Goal: Transaction & Acquisition: Book appointment/travel/reservation

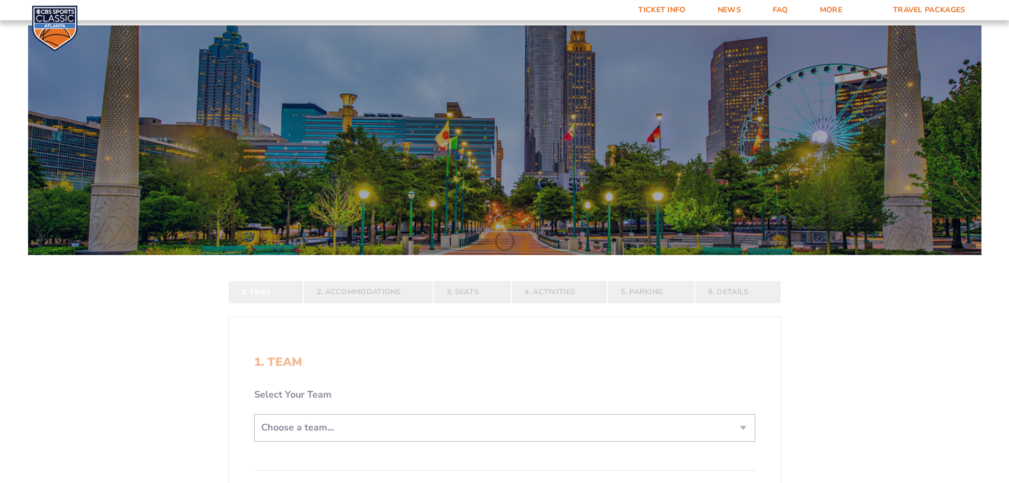
scroll to position [106, 0]
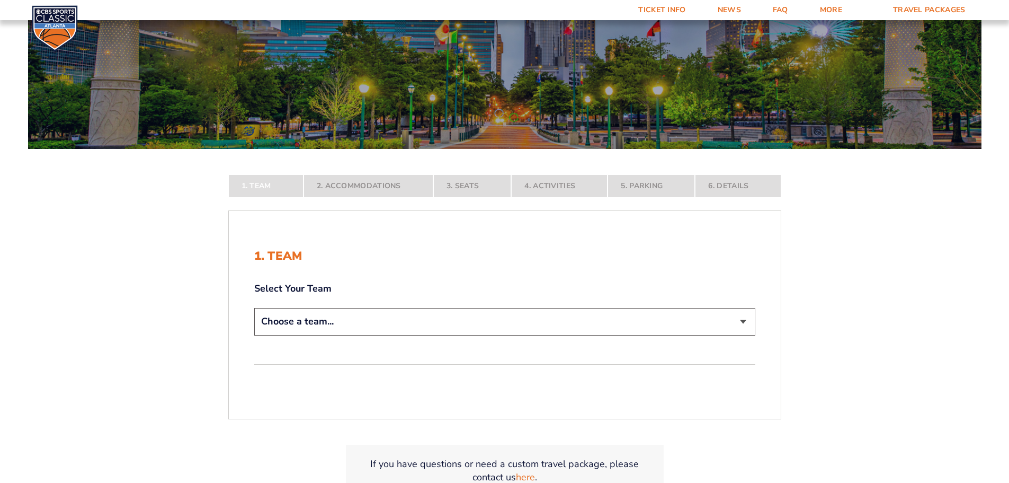
click at [744, 326] on select "Choose a team... [US_STATE] Wildcats [US_STATE] State Buckeyes [US_STATE] Tar H…" at bounding box center [504, 321] width 501 height 27
select select "12956"
click at [254, 335] on select "Choose a team... [US_STATE] Wildcats [US_STATE] State Buckeyes [US_STATE] Tar H…" at bounding box center [504, 321] width 501 height 27
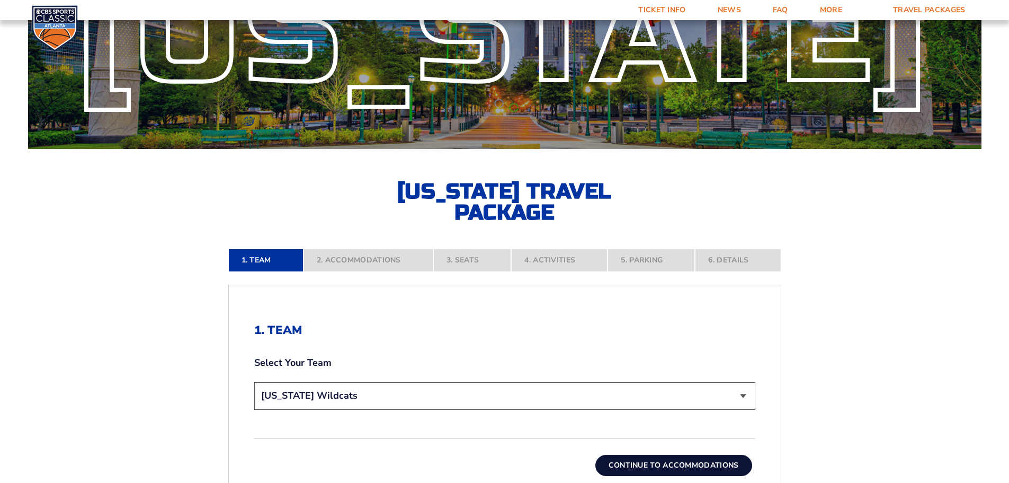
scroll to position [212, 0]
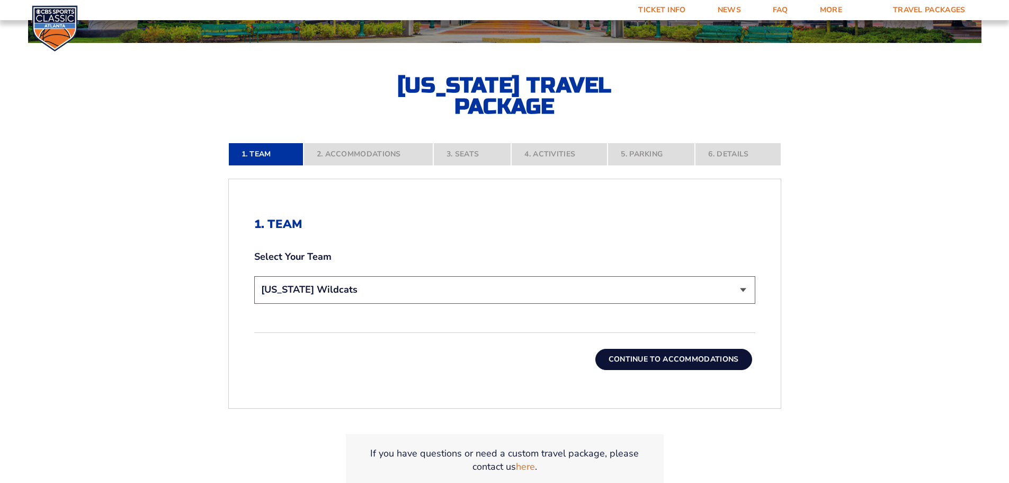
click at [661, 360] on button "Continue To Accommodations" at bounding box center [673, 359] width 157 height 21
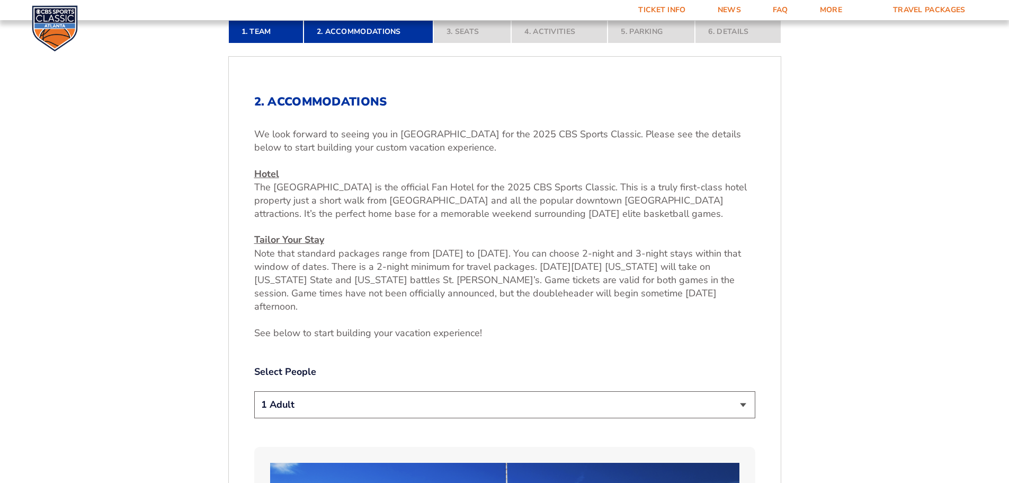
scroll to position [387, 0]
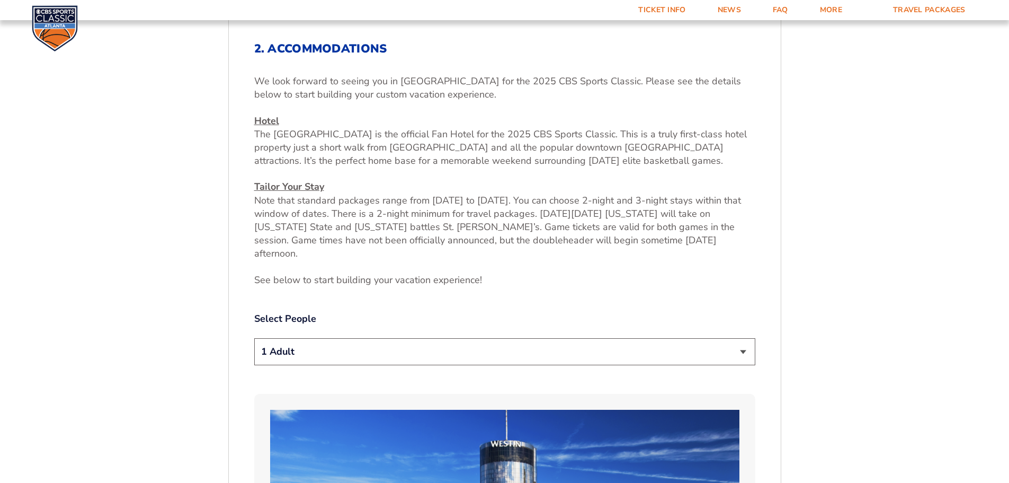
click at [732, 338] on select "1 Adult 2 Adults 3 Adults 4 Adults 2 Adults + 1 Child 2 Adults + 2 Children 2 A…" at bounding box center [504, 351] width 501 height 27
select select "2 Adults + 3 Children"
click at [254, 338] on select "1 Adult 2 Adults 3 Adults 4 Adults 2 Adults + 1 Child 2 Adults + 2 Children 2 A…" at bounding box center [504, 351] width 501 height 27
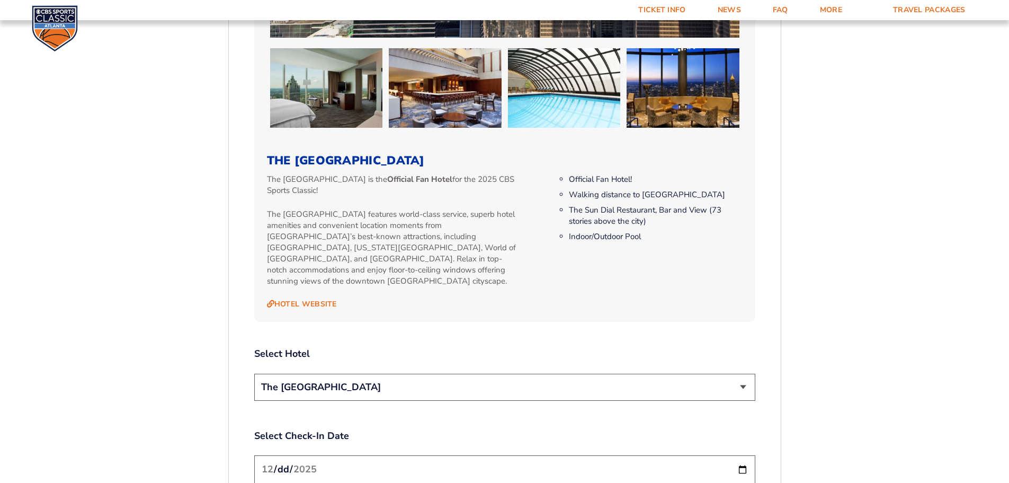
scroll to position [1129, 0]
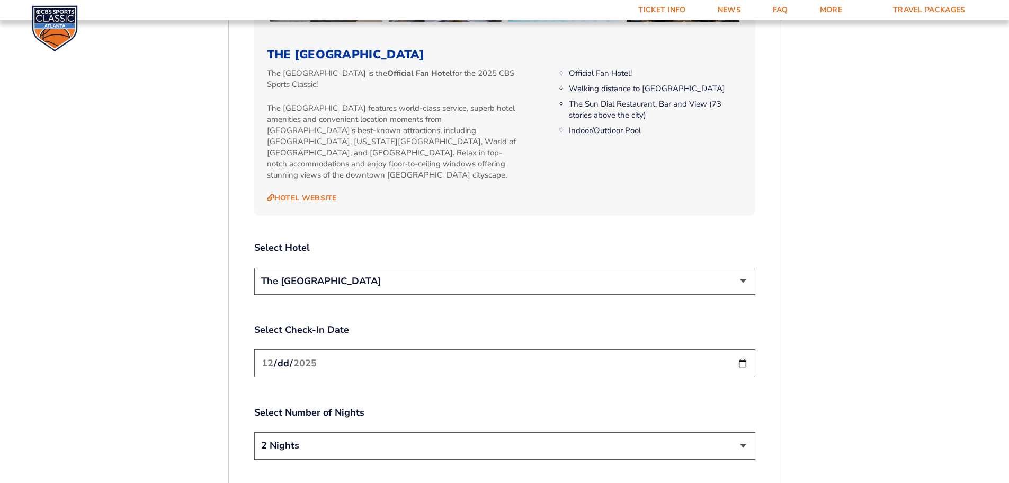
click at [747, 267] on select "The [GEOGRAPHIC_DATA]" at bounding box center [504, 280] width 501 height 27
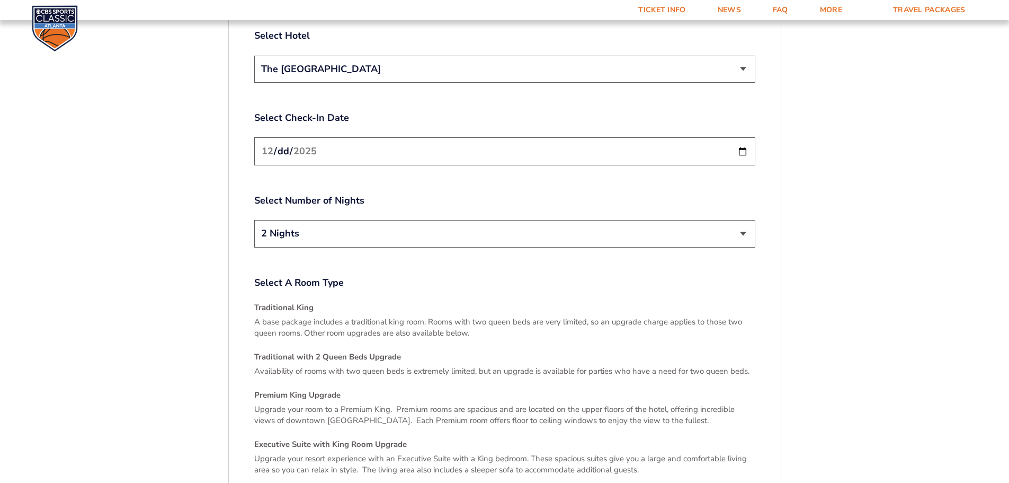
scroll to position [1553, 0]
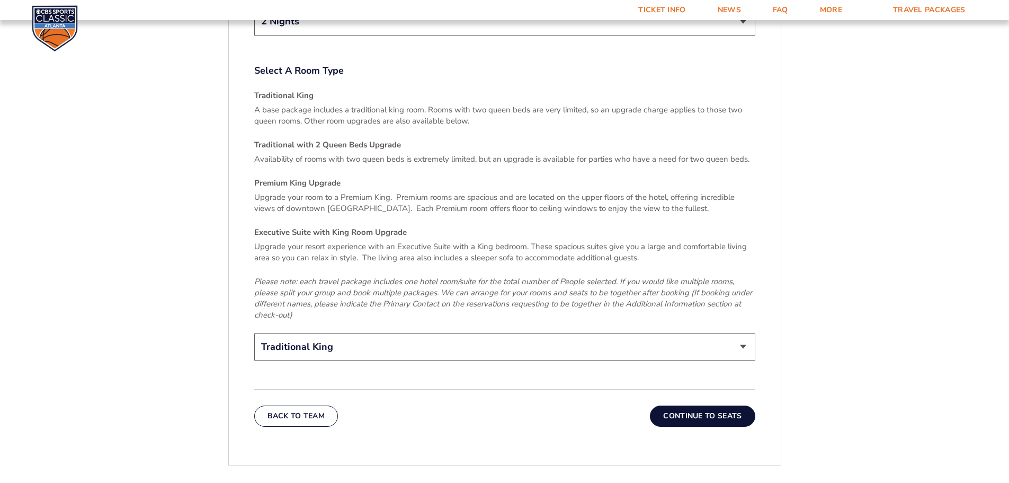
click at [751, 333] on select "Traditional King Traditional with 2 Queen Beds Upgrade (+$95 per night) Premium…" at bounding box center [504, 346] width 501 height 27
select select "Traditional with 2 Queen Beds Upgrade"
click at [254, 333] on select "Traditional King Traditional with 2 Queen Beds Upgrade (+$95 per night) Premium…" at bounding box center [504, 346] width 501 height 27
click at [695, 405] on button "Continue To Seats" at bounding box center [702, 415] width 105 height 21
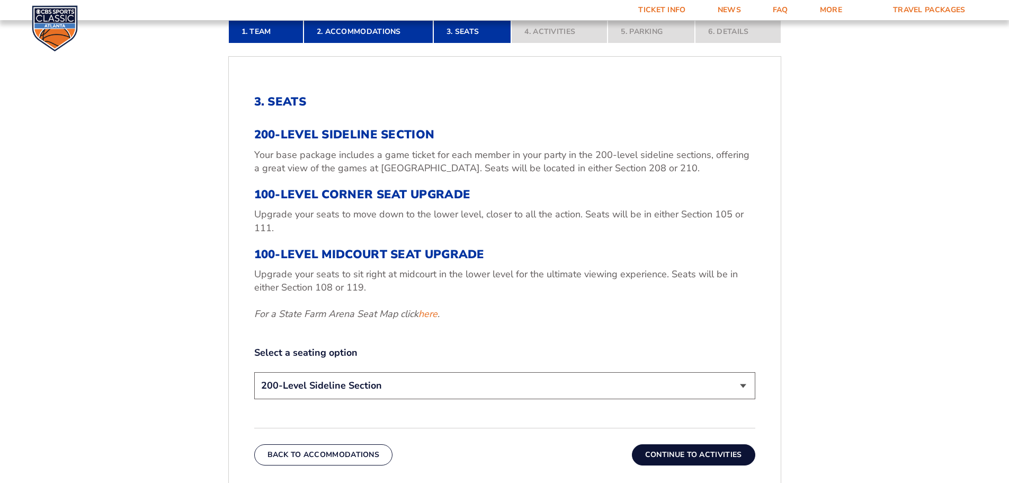
scroll to position [387, 0]
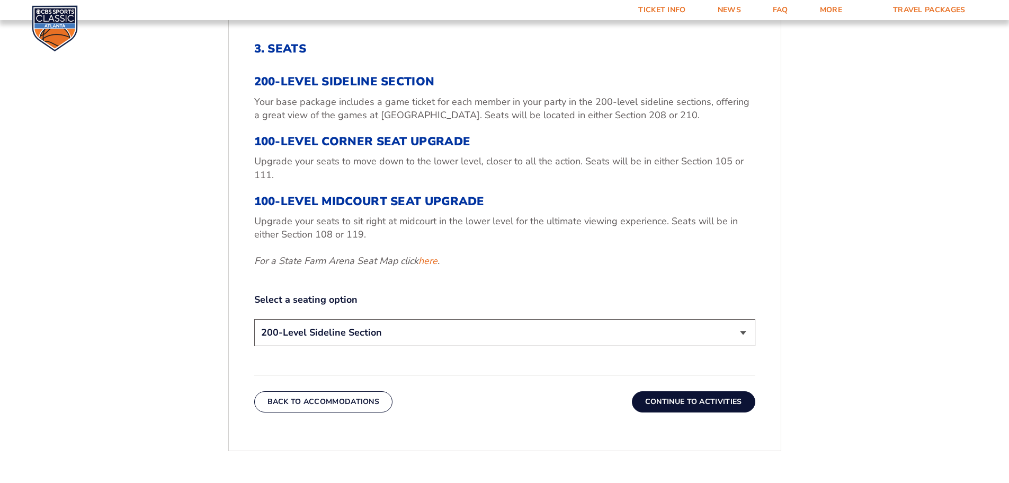
click at [701, 408] on button "Continue To Activities" at bounding box center [693, 401] width 123 height 21
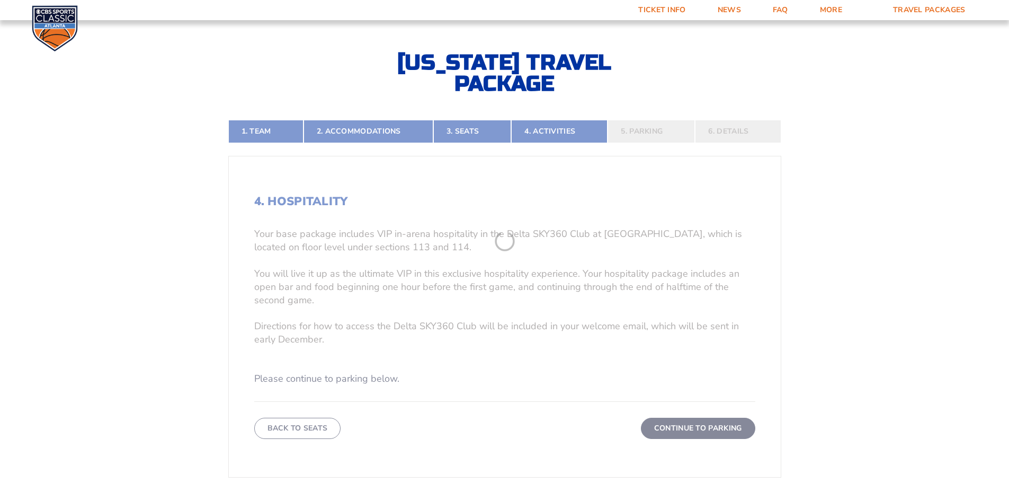
scroll to position [228, 0]
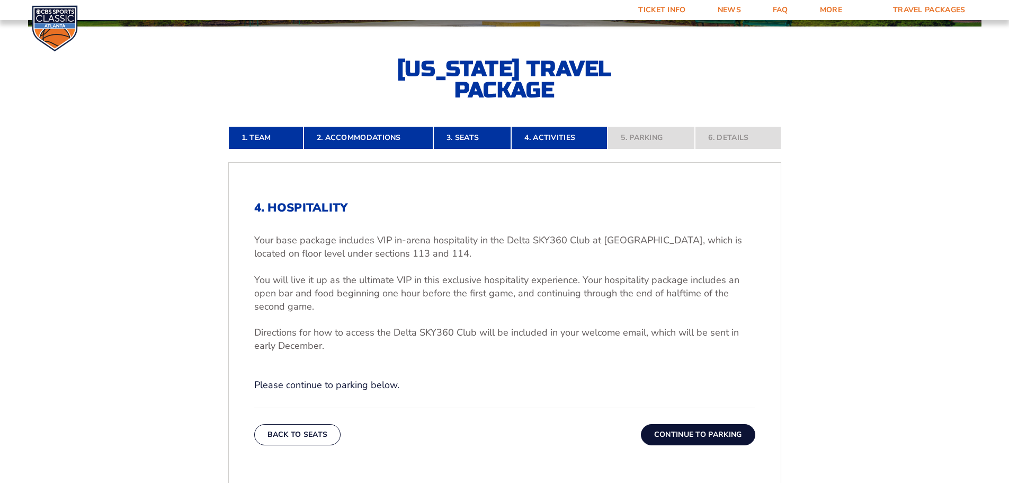
click at [693, 430] on button "Continue To Parking" at bounding box center [698, 434] width 114 height 21
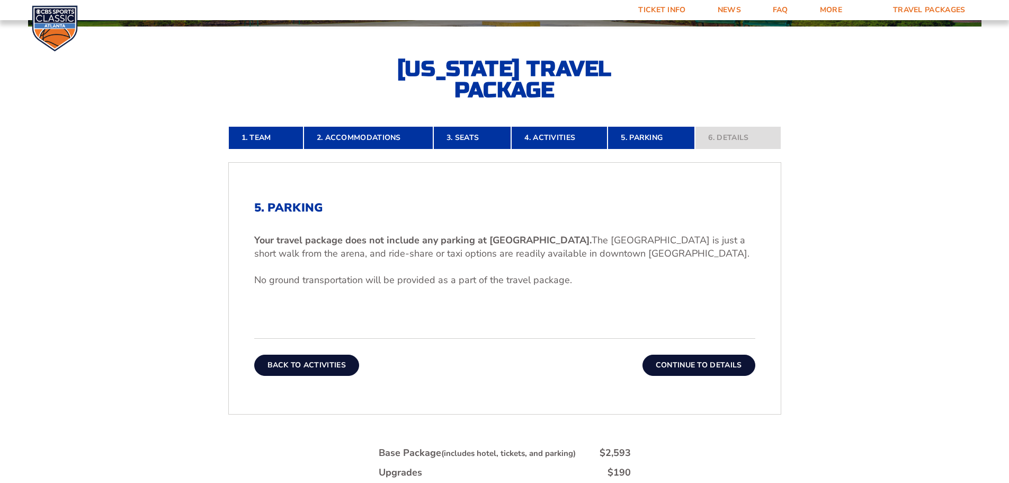
click at [299, 371] on button "Back To Activities" at bounding box center [306, 364] width 105 height 21
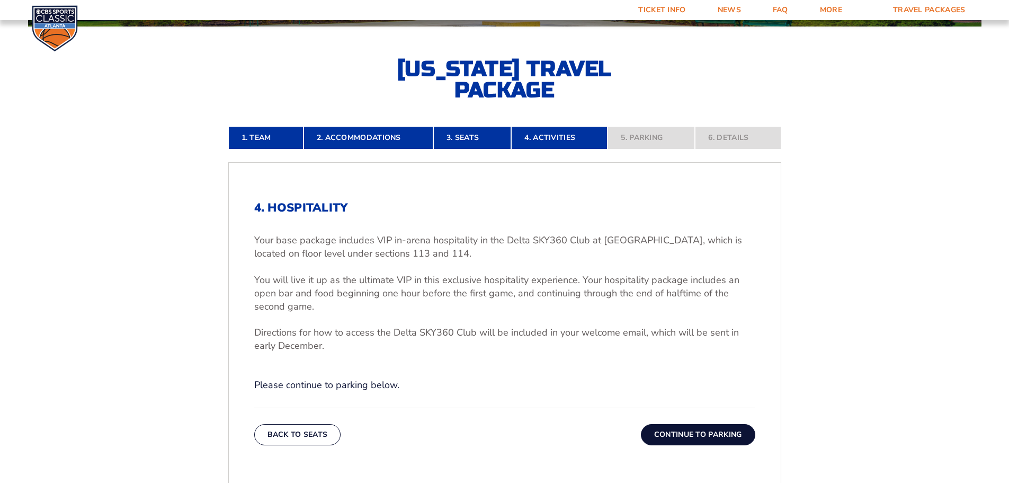
click at [699, 433] on button "Continue To Parking" at bounding box center [698, 434] width 114 height 21
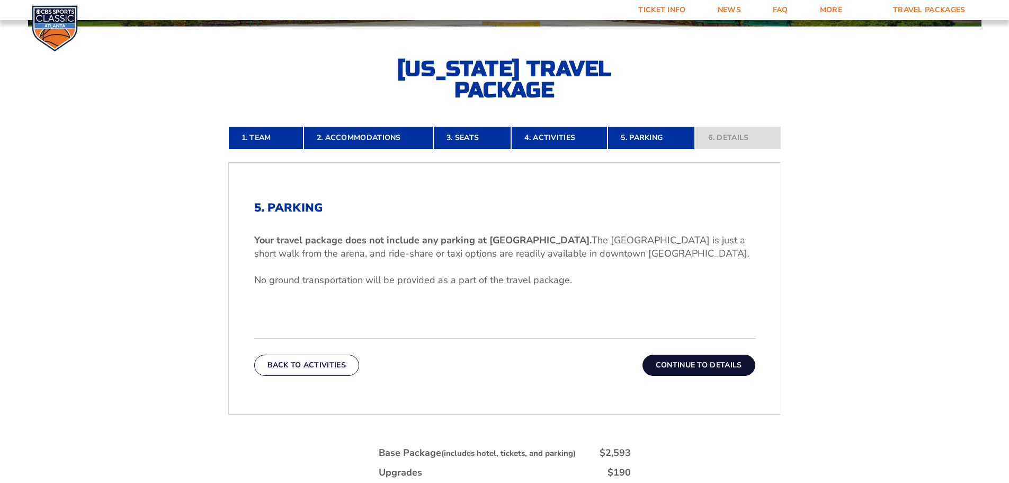
click at [706, 374] on button "Continue To Details" at bounding box center [699, 364] width 113 height 21
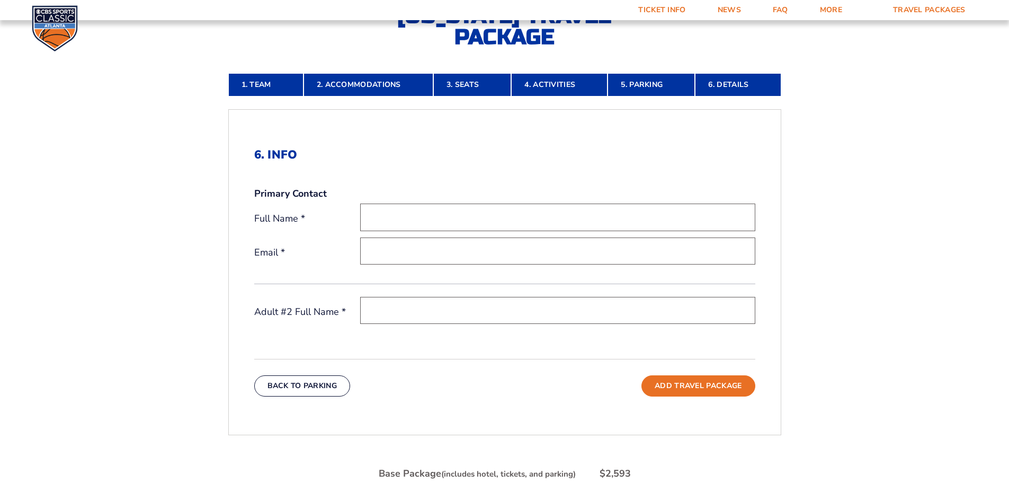
scroll to position [16, 0]
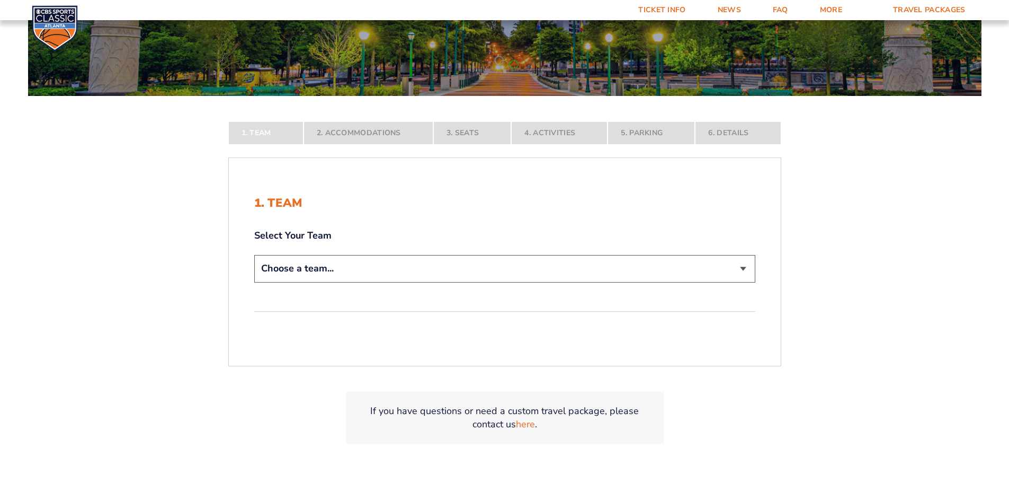
scroll to position [212, 0]
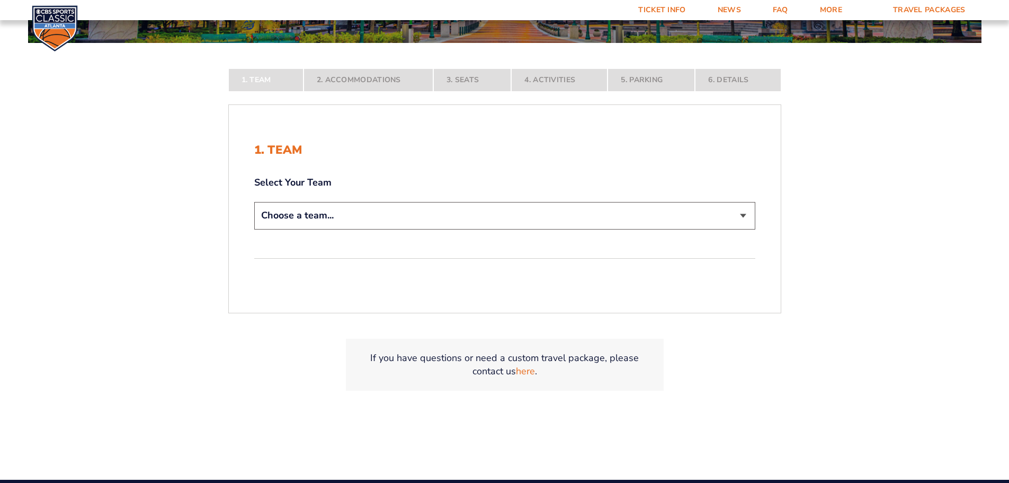
click at [750, 215] on select "Choose a team... [US_STATE] Wildcats [US_STATE] State Buckeyes [US_STATE] Tar H…" at bounding box center [504, 215] width 501 height 27
select select "12756"
click at [254, 229] on select "Choose a team... [US_STATE] Wildcats [US_STATE] State Buckeyes [US_STATE] Tar H…" at bounding box center [504, 215] width 501 height 27
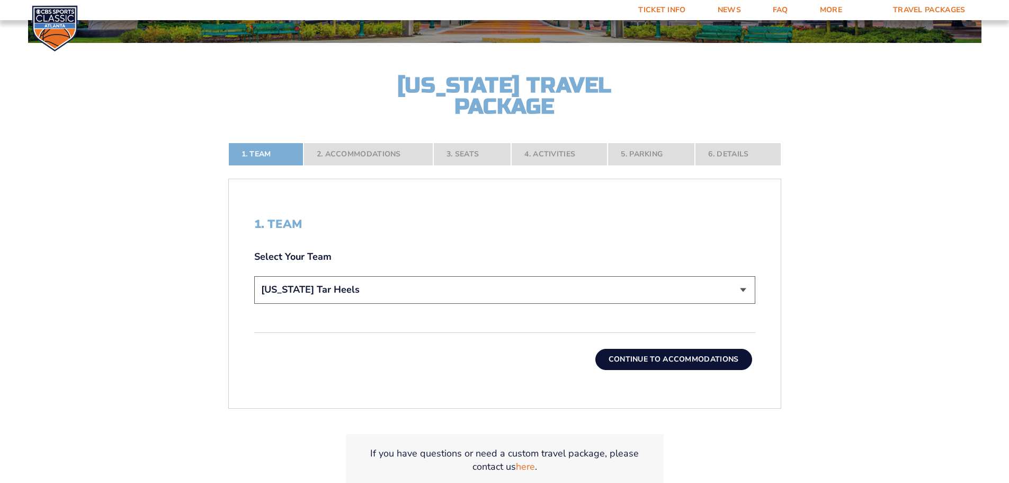
click at [655, 361] on button "Continue To Accommodations" at bounding box center [673, 359] width 157 height 21
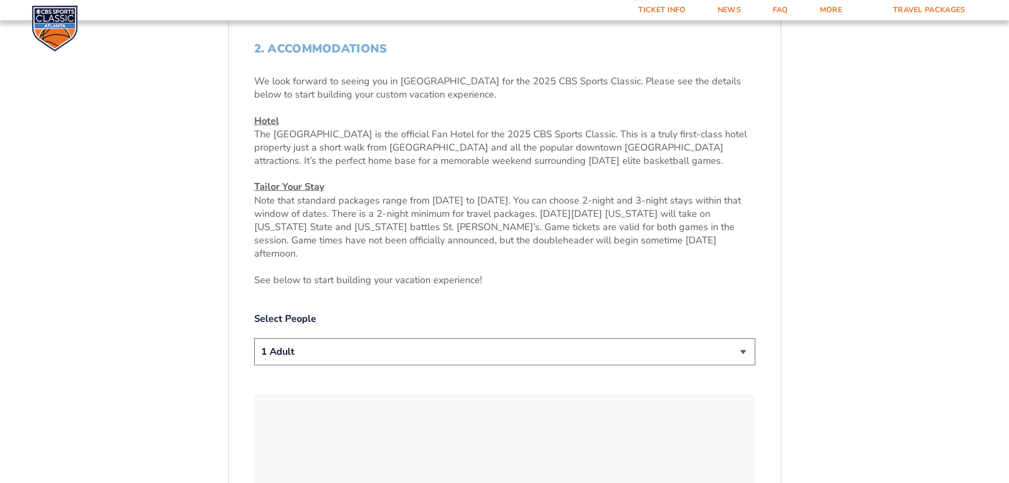
scroll to position [440, 0]
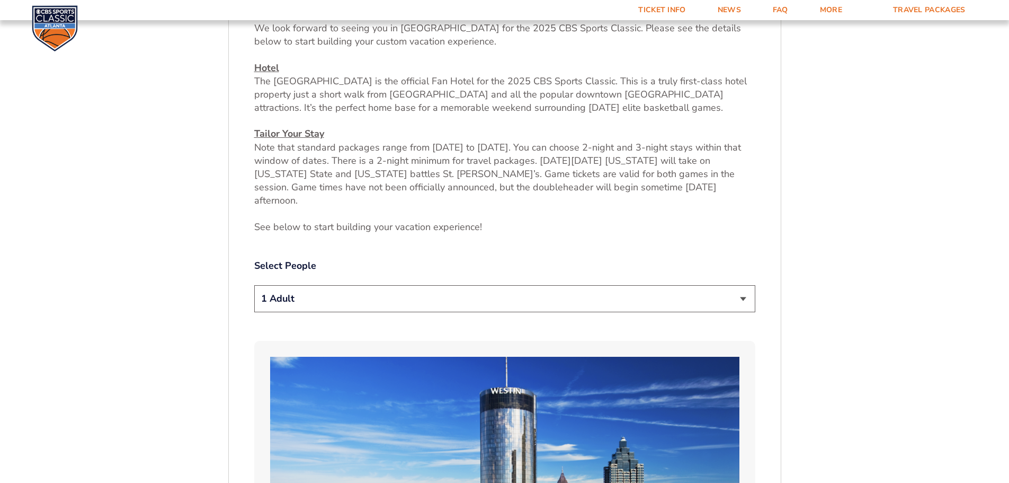
click at [738, 285] on select "1 Adult 2 Adults 3 Adults 4 Adults 2 Adults + 1 Child 2 Adults + 2 Children 2 A…" at bounding box center [504, 298] width 501 height 27
select select "2 Adults"
click at [254, 285] on select "1 Adult 2 Adults 3 Adults 4 Adults 2 Adults + 1 Child 2 Adults + 2 Children 2 A…" at bounding box center [504, 298] width 501 height 27
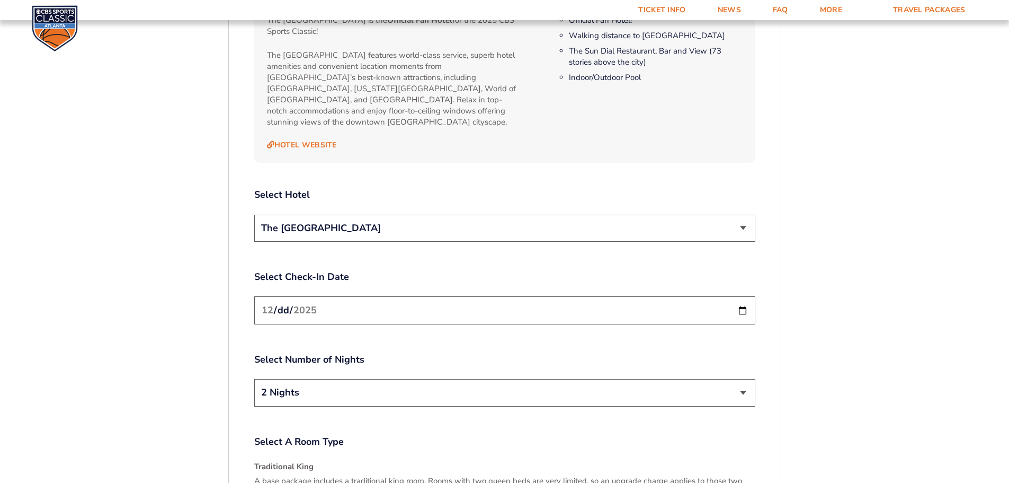
scroll to position [1288, 0]
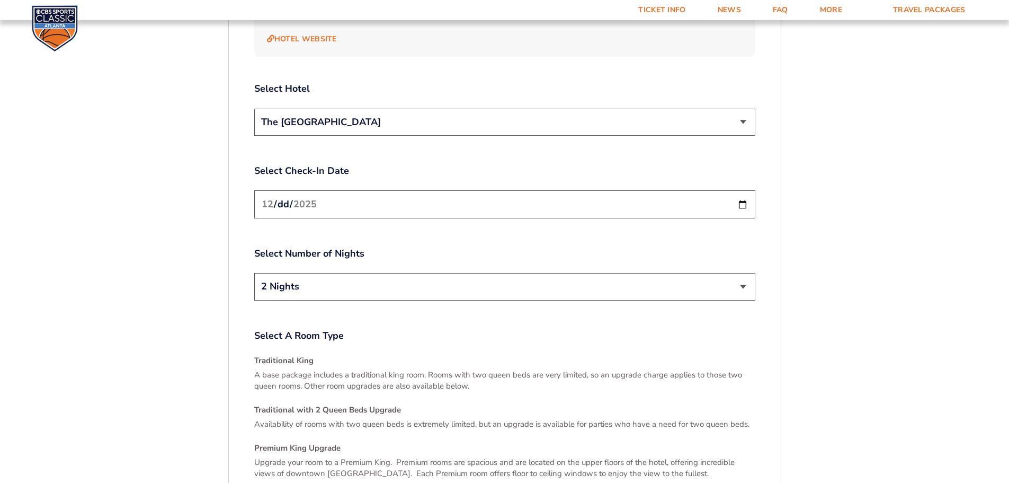
click at [743, 273] on select "2 Nights 3 Nights" at bounding box center [504, 286] width 501 height 27
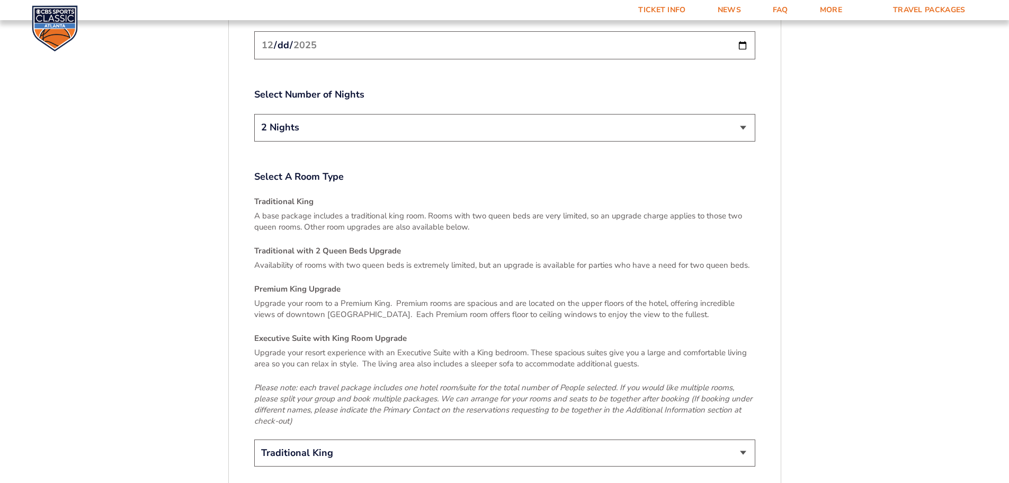
scroll to position [1500, 0]
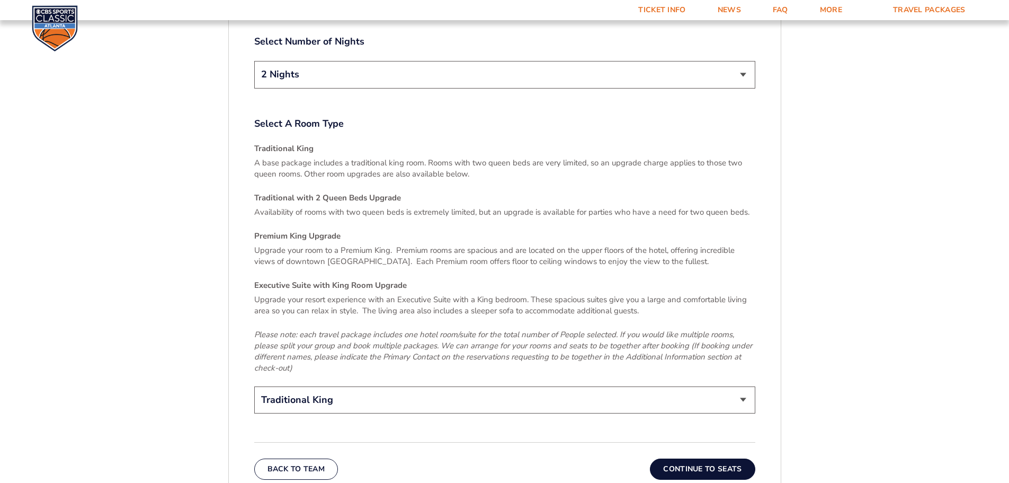
click at [700, 458] on button "Continue To Seats" at bounding box center [702, 468] width 105 height 21
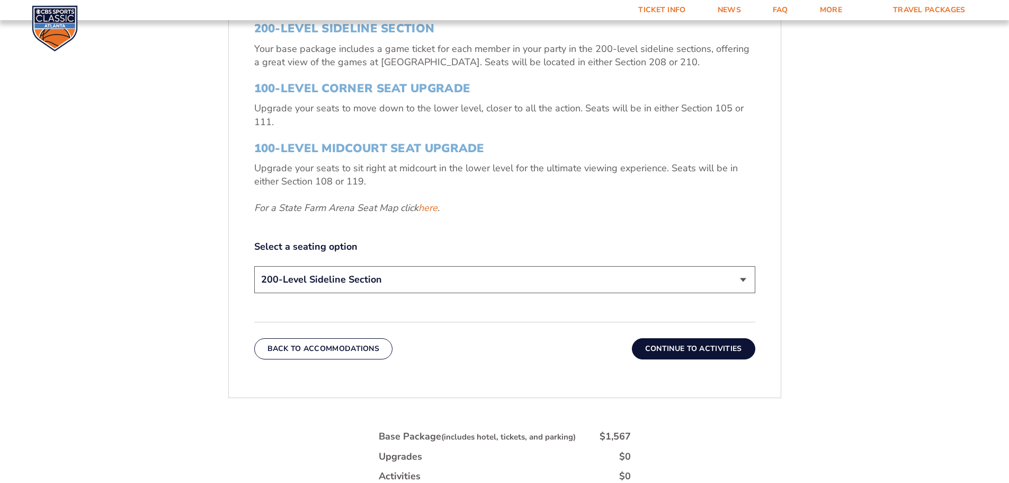
scroll to position [228, 0]
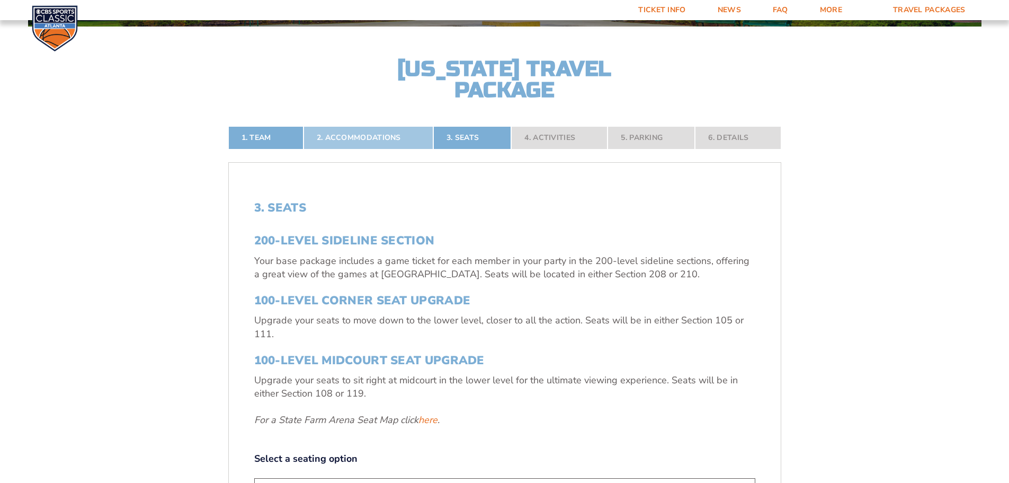
click at [369, 145] on link "2. Accommodations" at bounding box center [369, 137] width 130 height 23
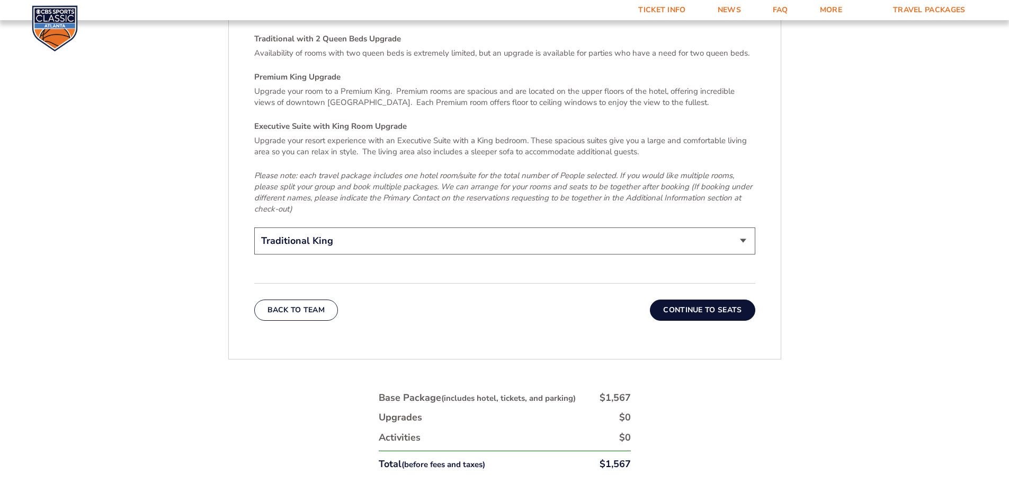
scroll to position [1817, 0]
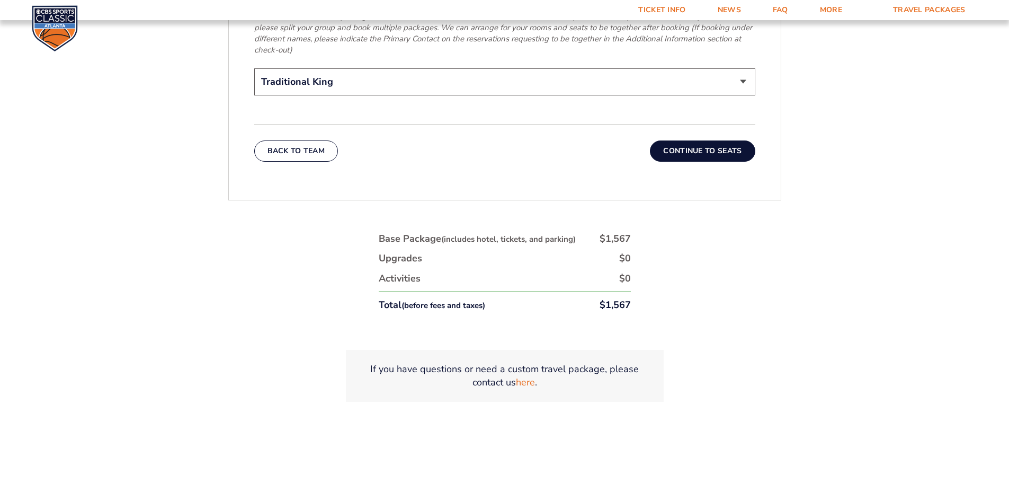
click at [684, 140] on button "Continue To Seats" at bounding box center [702, 150] width 105 height 21
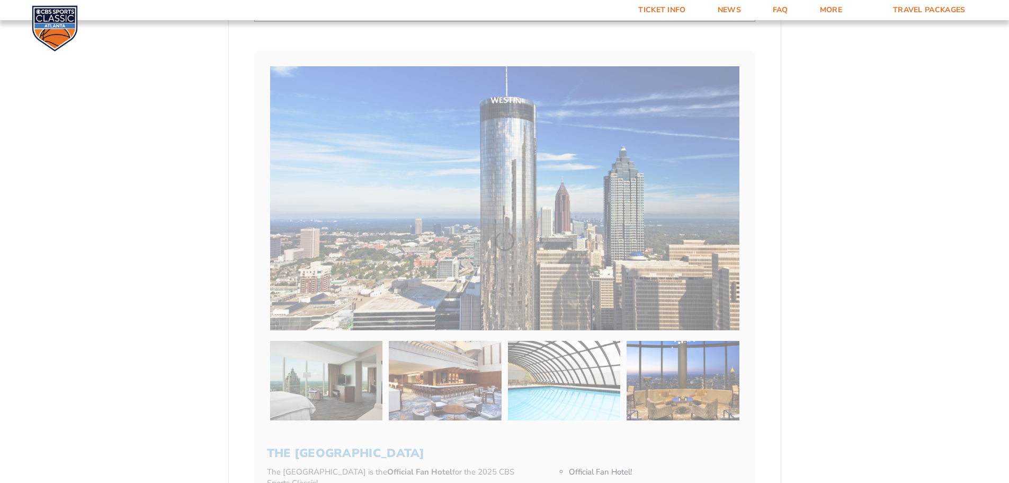
scroll to position [228, 0]
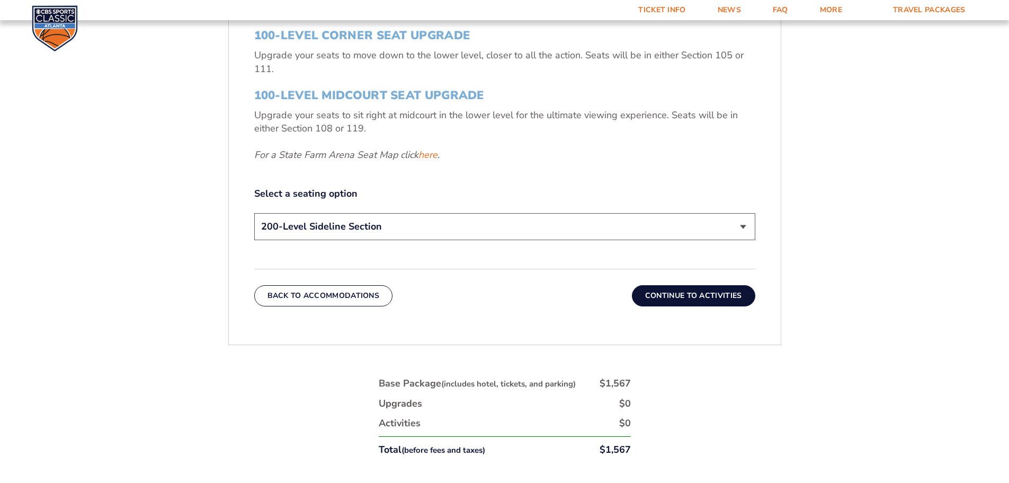
click at [718, 305] on button "Continue To Activities" at bounding box center [693, 295] width 123 height 21
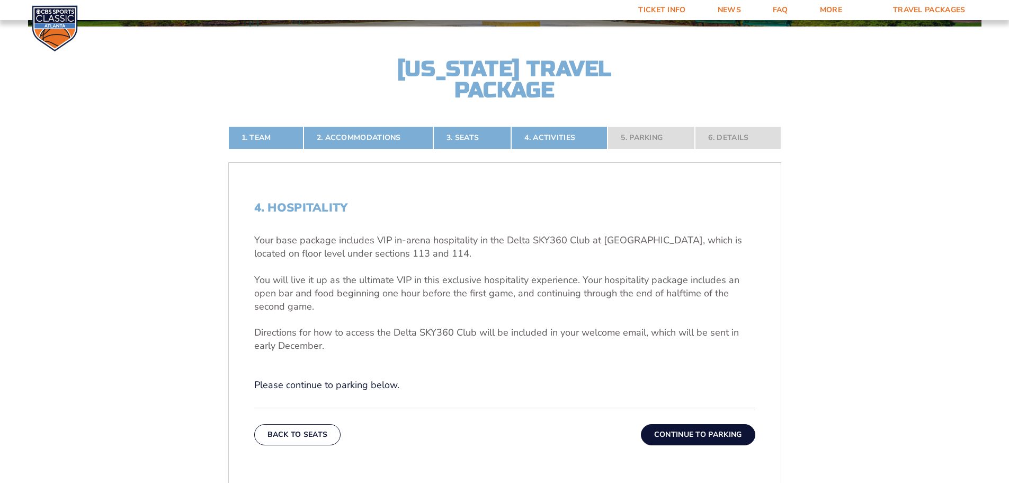
click at [692, 431] on button "Continue To Parking" at bounding box center [698, 434] width 114 height 21
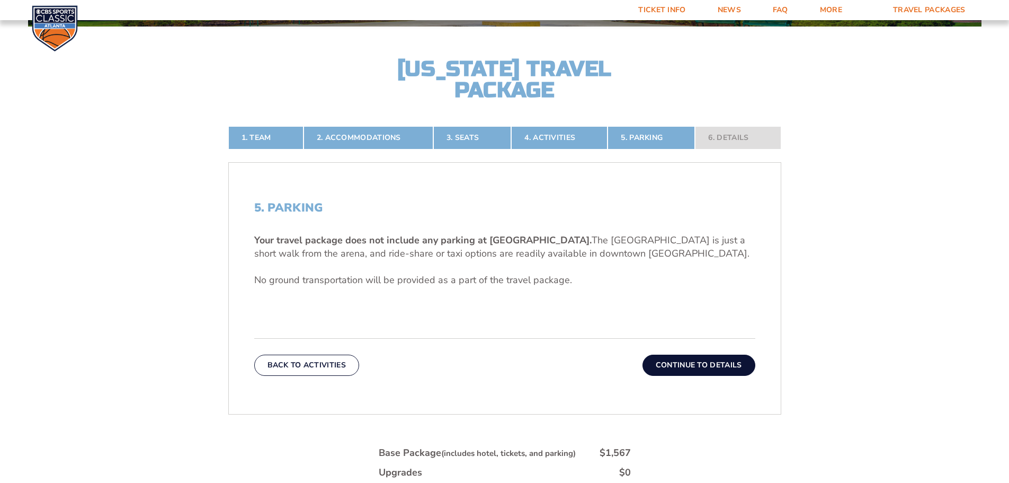
scroll to position [387, 0]
